Goal: Find specific page/section: Find specific page/section

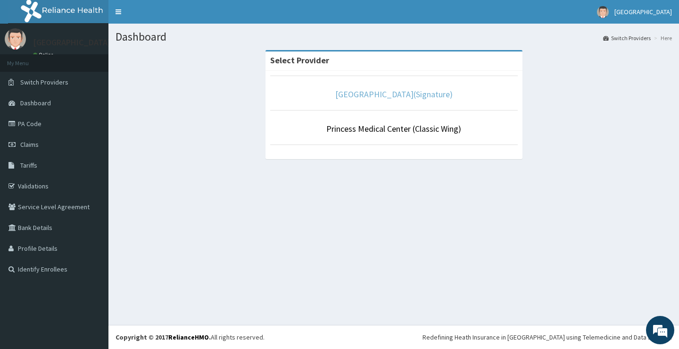
click at [395, 92] on link "Princess Medical Center(Signature)" at bounding box center [393, 94] width 117 height 11
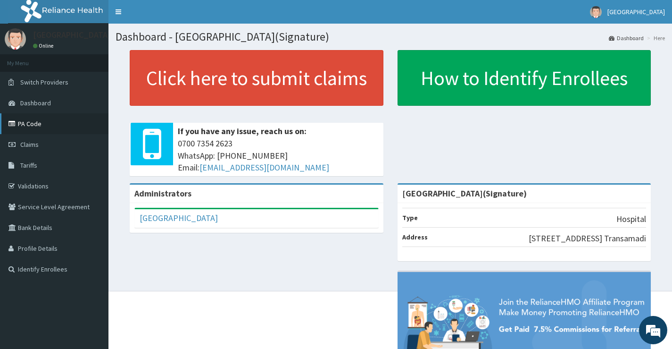
click at [33, 124] on link "PA Code" at bounding box center [54, 123] width 109 height 21
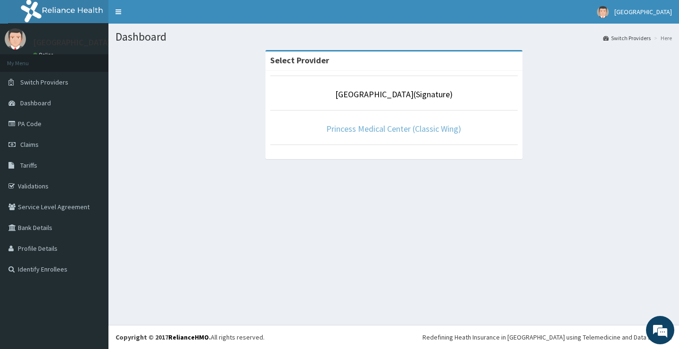
click at [388, 127] on link "Princess Medical Center (Classic Wing)" at bounding box center [394, 128] width 135 height 11
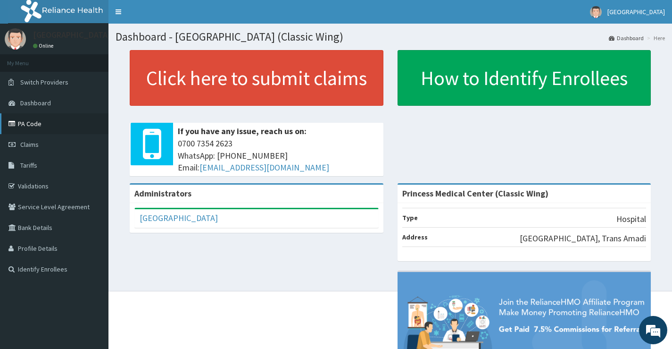
click at [38, 120] on link "PA Code" at bounding box center [54, 123] width 109 height 21
